Goal: Information Seeking & Learning: Learn about a topic

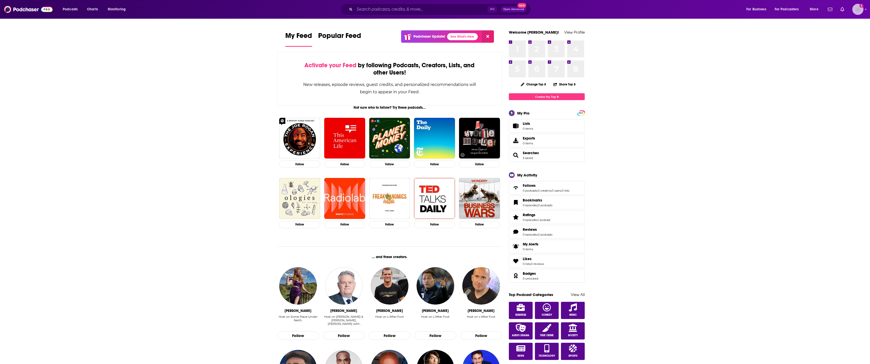
click at [861, 10] on img "Logged in as Jeffmarschner" at bounding box center [858, 9] width 11 height 11
click at [828, 29] on span "Profile" at bounding box center [825, 28] width 10 height 4
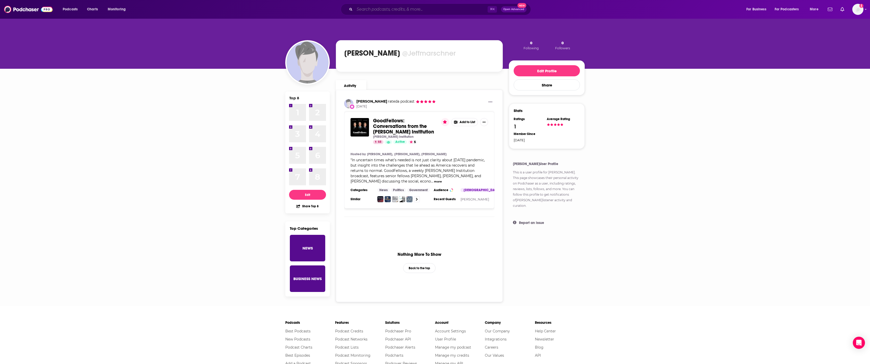
click at [396, 9] on input "Search podcasts, credits, & more..." at bounding box center [421, 9] width 133 height 8
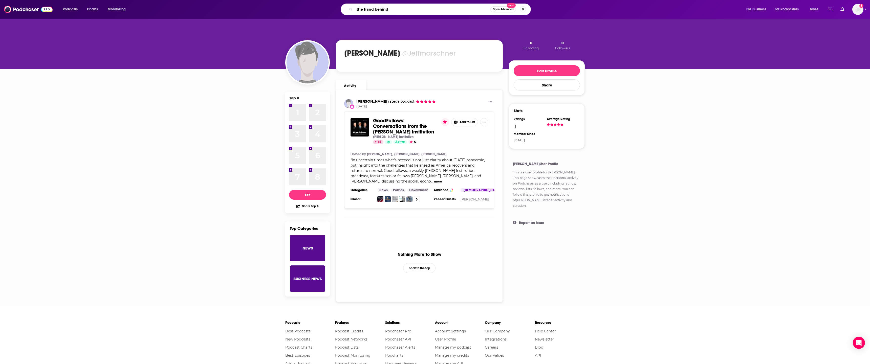
type input "the hand behind"
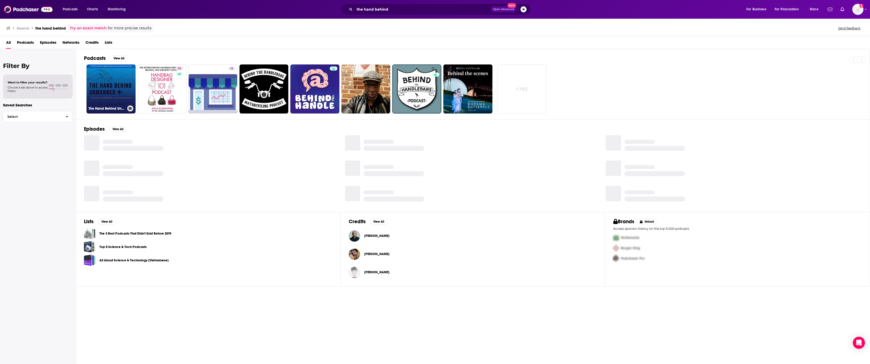
click at [97, 91] on link "The Hand Behind Unmanned" at bounding box center [111, 89] width 49 height 49
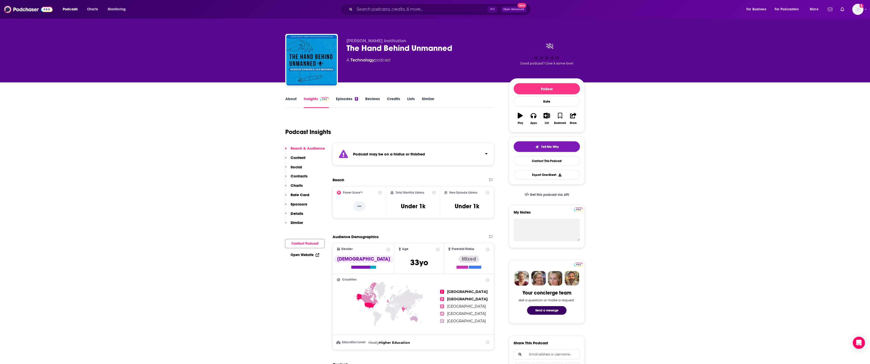
click at [312, 99] on link "Insights" at bounding box center [316, 102] width 25 height 12
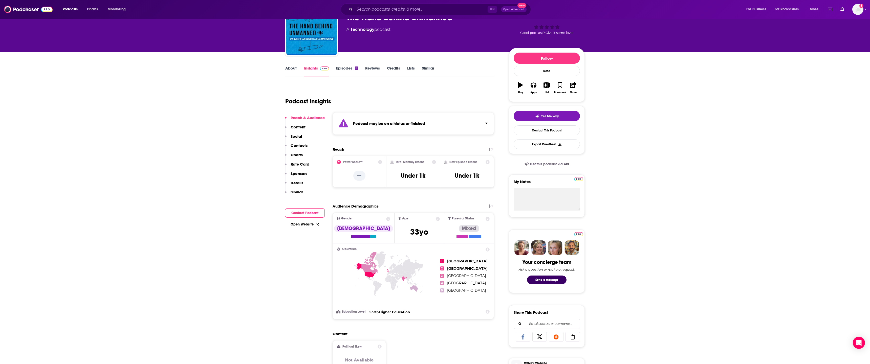
scroll to position [30, 0]
click at [487, 124] on icon "Click to expand status details" at bounding box center [486, 123] width 3 height 4
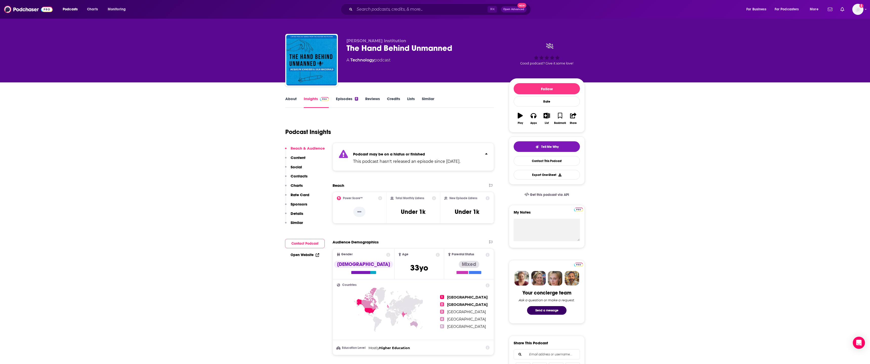
scroll to position [10, 0]
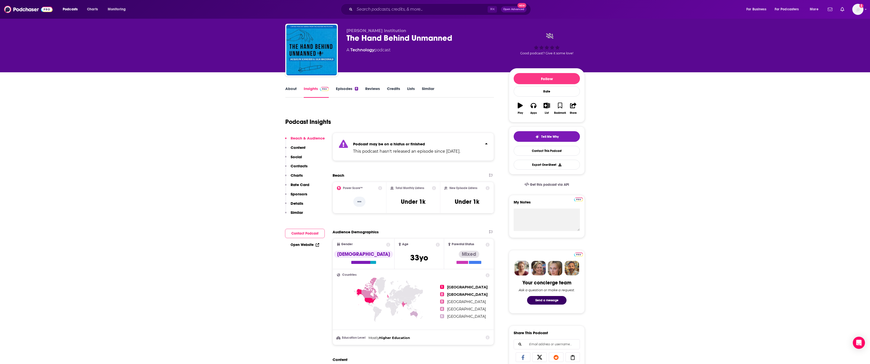
click at [343, 88] on link "Episodes 8" at bounding box center [347, 92] width 22 height 12
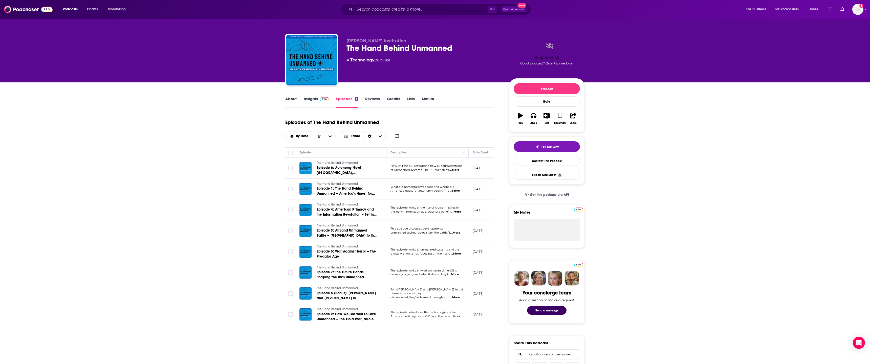
click at [371, 100] on link "Reviews" at bounding box center [372, 102] width 15 height 12
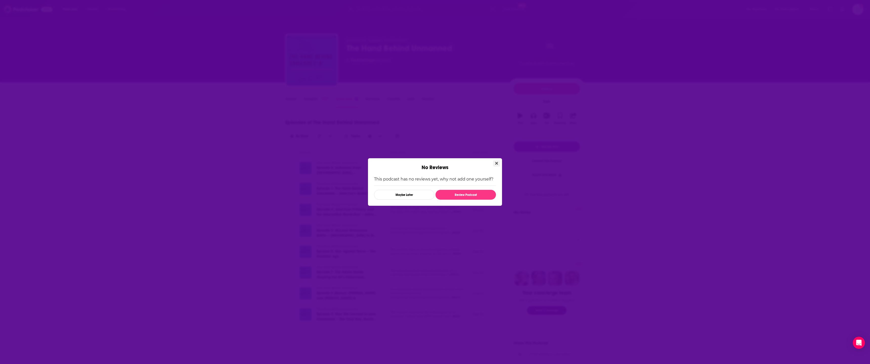
click at [499, 162] on button "Close" at bounding box center [496, 163] width 7 height 6
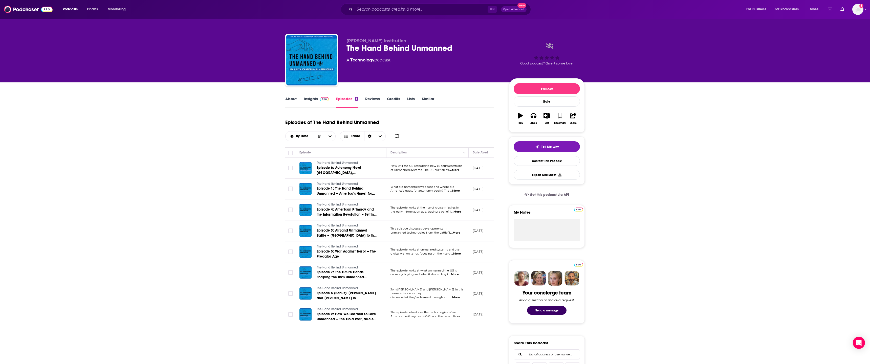
click at [307, 101] on link "Insights" at bounding box center [316, 102] width 25 height 12
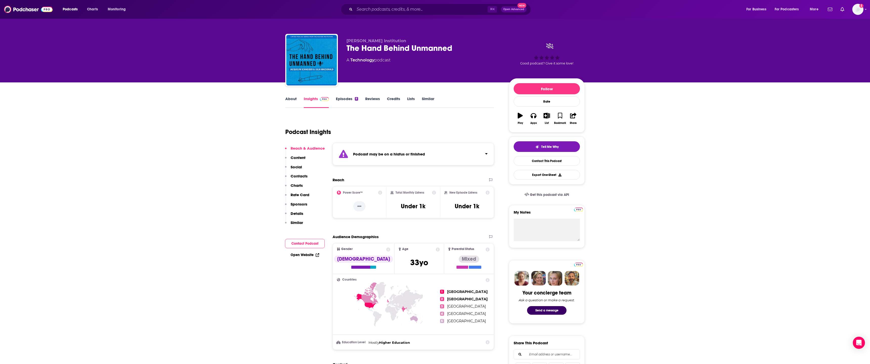
click at [340, 99] on link "Episodes 8" at bounding box center [347, 102] width 22 height 12
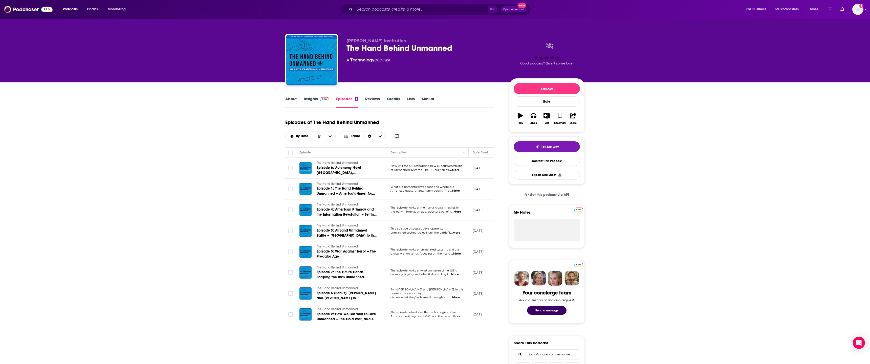
scroll to position [0, 0]
drag, startPoint x: 454, startPoint y: 48, endPoint x: 346, endPoint y: 49, distance: 108.0
click at [346, 49] on div "[PERSON_NAME] Institution The Hand Behind Unmanned A Technology podcast Good po…" at bounding box center [435, 61] width 300 height 55
copy h2 "The Hand Behind Unmanned"
